Goal: Navigation & Orientation: Go to known website

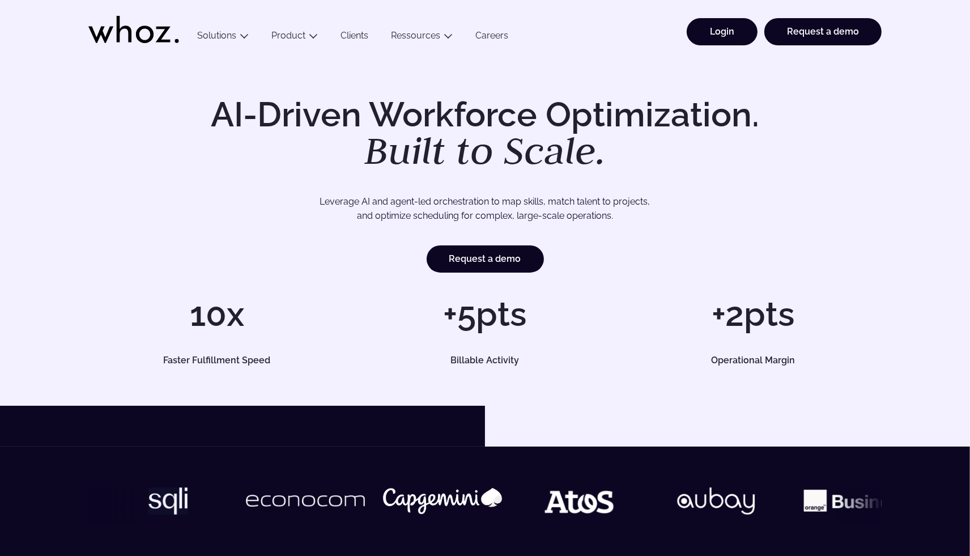
click at [714, 19] on link "Login" at bounding box center [721, 31] width 71 height 27
click at [712, 24] on link "Login" at bounding box center [721, 31] width 71 height 27
